Goal: Task Accomplishment & Management: Use online tool/utility

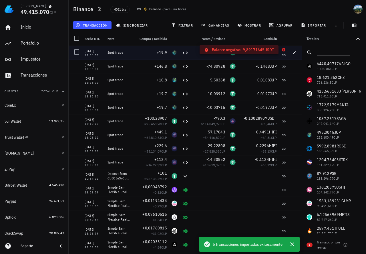
scroll to position [416, 0]
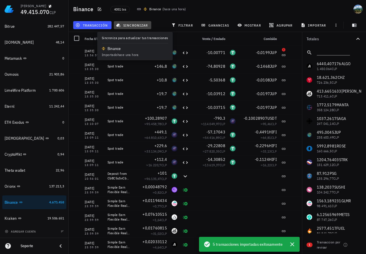
click at [130, 26] on span "sincronizar" at bounding box center [132, 25] width 31 height 5
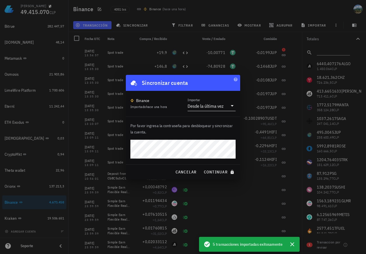
click at [226, 106] on input "Importar" at bounding box center [226, 106] width 3 height 9
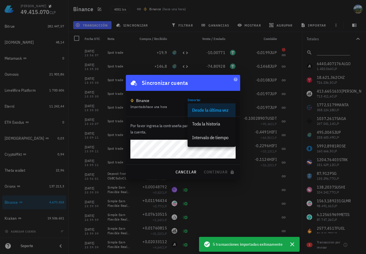
click at [214, 9] on div at bounding box center [183, 127] width 366 height 254
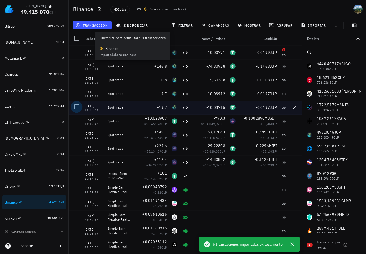
click at [76, 107] on div at bounding box center [77, 107] width 10 height 10
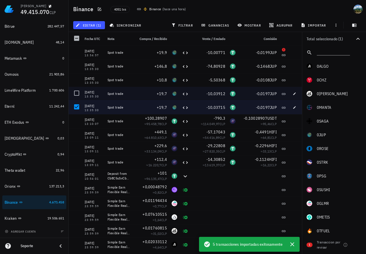
click at [76, 91] on div at bounding box center [77, 93] width 10 height 10
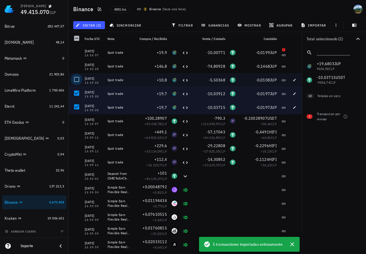
click at [76, 75] on div at bounding box center [77, 80] width 10 height 10
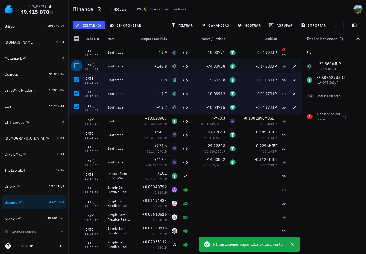
click at [76, 64] on div at bounding box center [77, 66] width 10 height 10
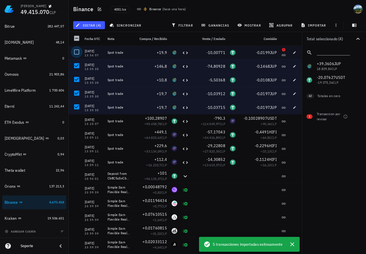
click at [74, 50] on div at bounding box center [77, 52] width 10 height 10
click at [101, 26] on span "editar (5)" at bounding box center [89, 25] width 25 height 5
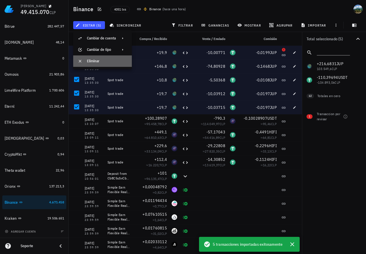
click at [102, 59] on div "Eliminar" at bounding box center [107, 61] width 40 height 9
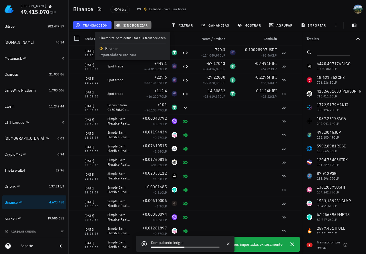
click at [130, 25] on span "sincronizar" at bounding box center [132, 25] width 31 height 5
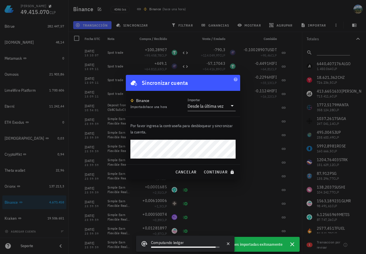
click at [201, 167] on button "continuar" at bounding box center [219, 172] width 37 height 10
